Goal: Task Accomplishment & Management: Manage account settings

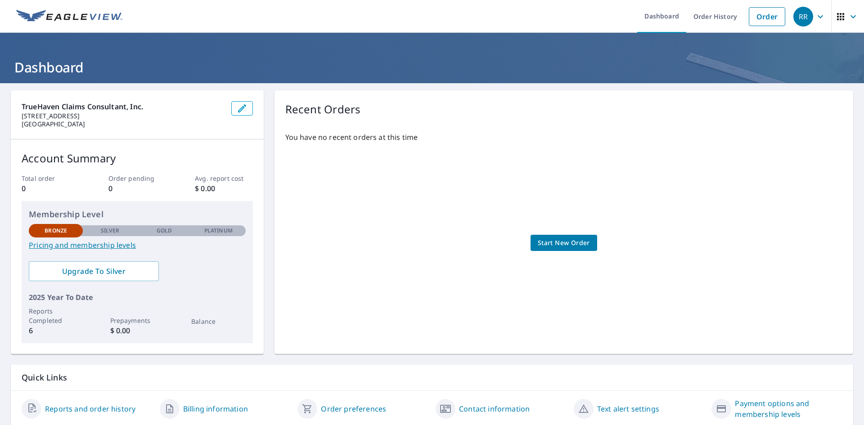
scroll to position [32, 0]
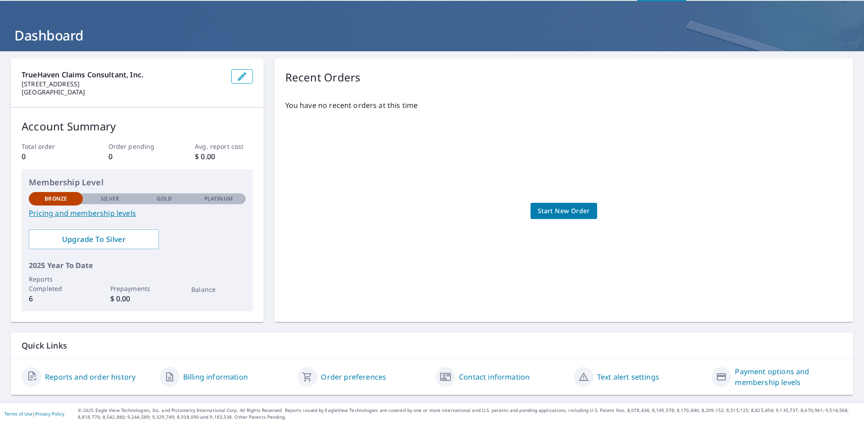
click at [209, 375] on link "Billing information" at bounding box center [215, 377] width 65 height 11
click at [549, 209] on span "Start New Order" at bounding box center [563, 211] width 52 height 11
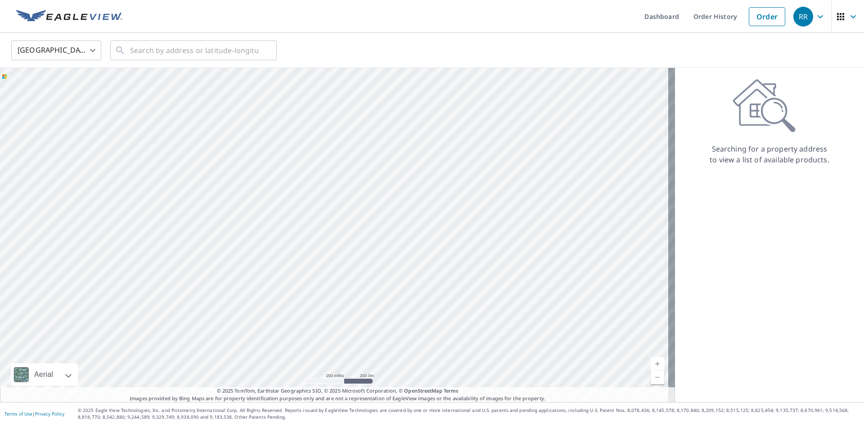
click at [817, 15] on icon "button" at bounding box center [819, 16] width 5 height 3
